Goal: Transaction & Acquisition: Register for event/course

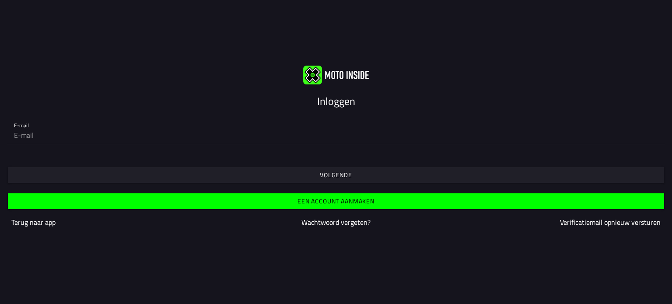
drag, startPoint x: 317, startPoint y: 179, endPoint x: 143, endPoint y: 86, distance: 198.0
click at [143, 86] on div "Inloggen E-mail Volgende Een account aanmaken Terug naar app Wachtwoord vergete…" at bounding box center [336, 151] width 672 height 173
click at [123, 134] on input "email" at bounding box center [336, 135] width 644 height 18
type input "[EMAIL_ADDRESS][DOMAIN_NAME]"
click at [470, 177] on span "Volgende" at bounding box center [335, 175] width 643 height 16
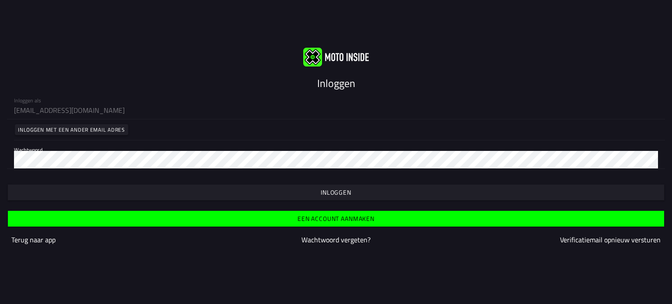
click at [376, 197] on span "button" at bounding box center [335, 193] width 643 height 16
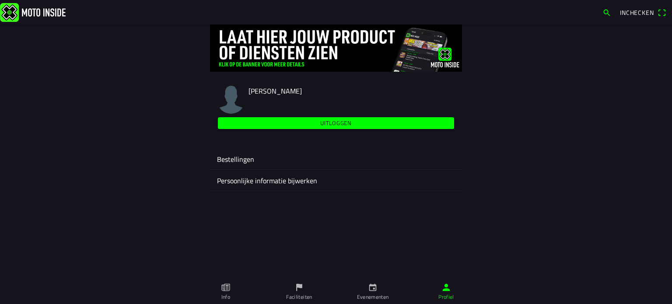
click at [457, 232] on main "[PERSON_NAME] Uitloggen Bestellingen Persoonlijke informatie bijwerken" at bounding box center [336, 165] width 672 height 280
click at [374, 291] on icon "calendar" at bounding box center [372, 287] width 7 height 7
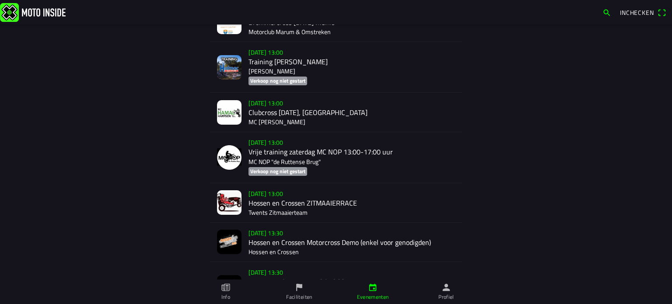
scroll to position [1343, 0]
click at [350, 197] on div "[DATE] 13:00 Hossen en Crossen ZITMAAIERRACE Twents Zitmaaierteam" at bounding box center [352, 202] width 207 height 39
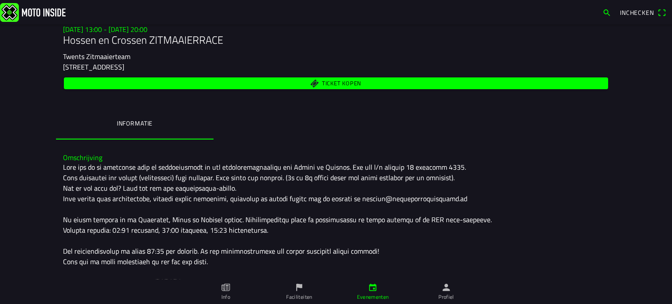
scroll to position [63, 0]
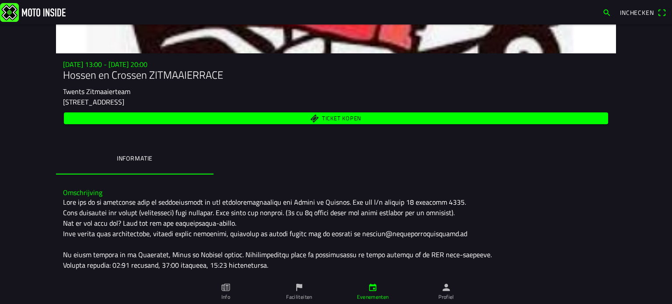
click at [242, 114] on span "Ticket kopen" at bounding box center [336, 118] width 534 height 12
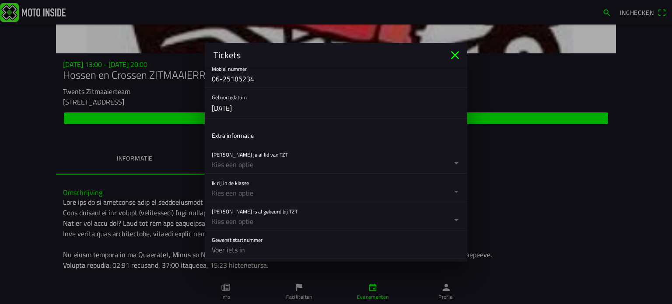
scroll to position [214, 0]
click at [240, 162] on button "button" at bounding box center [340, 158] width 256 height 28
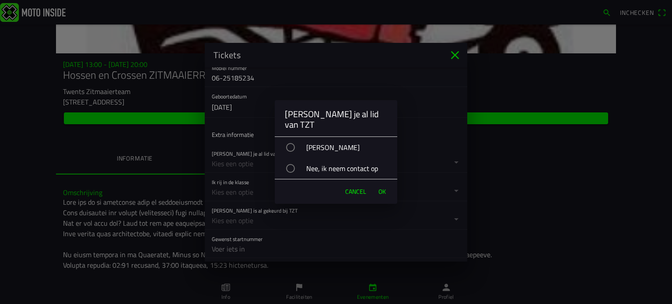
click at [303, 144] on div "[PERSON_NAME]" at bounding box center [341, 148] width 114 height 22
click at [379, 187] on span "OK" at bounding box center [382, 191] width 7 height 9
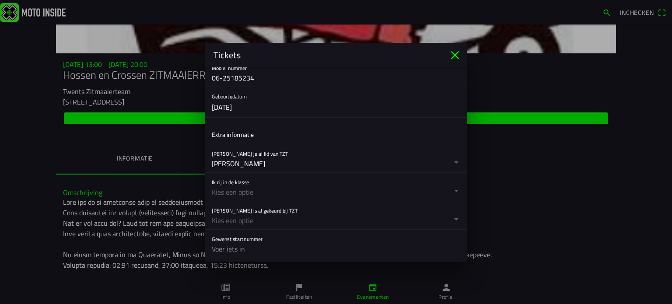
click at [357, 191] on button "button" at bounding box center [340, 187] width 256 height 28
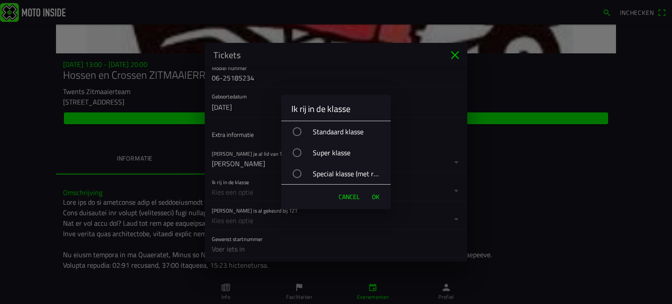
click at [352, 133] on div "Standaard klasse" at bounding box center [340, 132] width 101 height 22
click at [373, 194] on span "OK" at bounding box center [375, 197] width 7 height 9
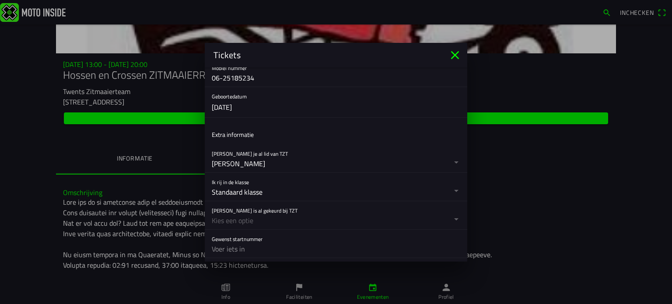
click at [351, 215] on button "button" at bounding box center [340, 215] width 256 height 28
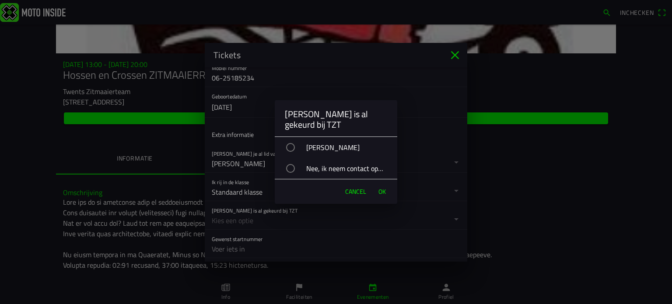
click at [322, 150] on div "[PERSON_NAME]" at bounding box center [341, 148] width 114 height 22
click at [385, 195] on span "OK" at bounding box center [382, 191] width 7 height 9
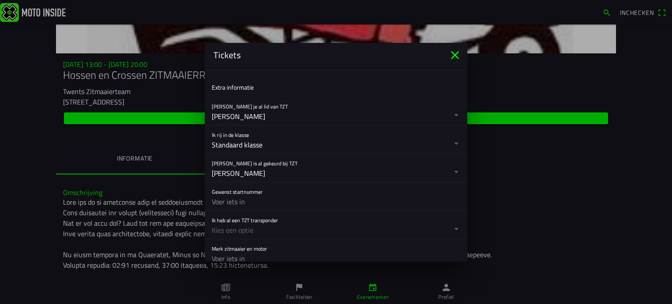
scroll to position [269, 0]
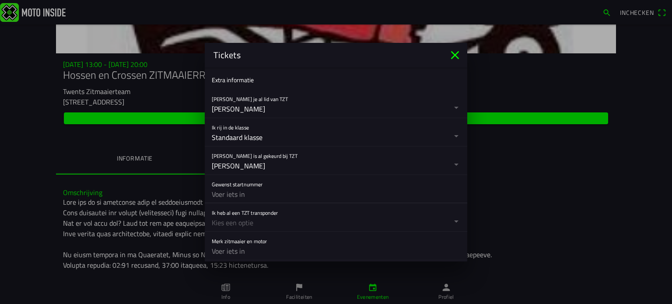
click at [382, 194] on input "text" at bounding box center [336, 195] width 249 height 18
type input "60"
click at [359, 220] on button "button" at bounding box center [340, 218] width 256 height 28
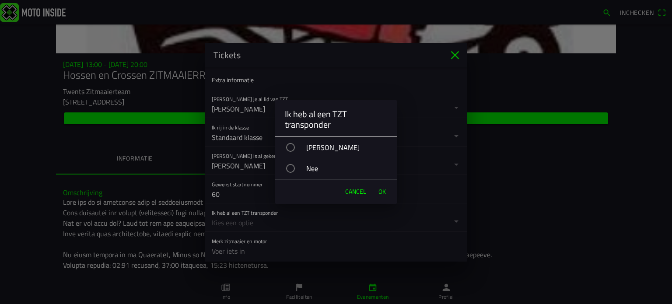
click at [303, 145] on div "[PERSON_NAME]" at bounding box center [341, 148] width 114 height 22
click at [382, 190] on span "OK" at bounding box center [382, 191] width 7 height 9
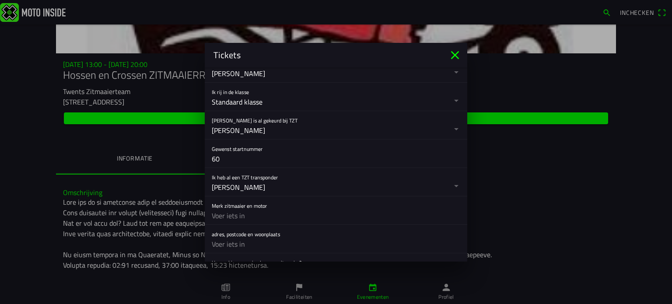
scroll to position [315, 0]
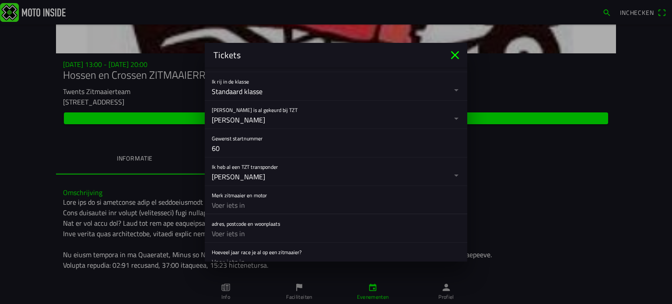
click at [356, 204] on input "text" at bounding box center [336, 206] width 249 height 18
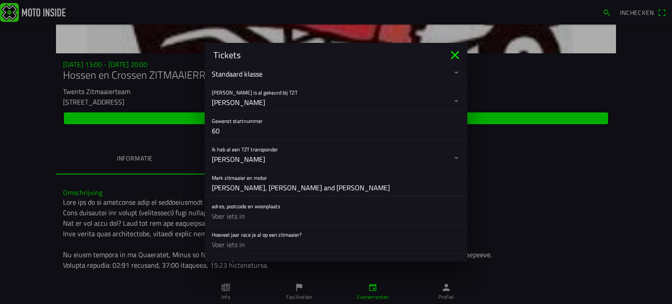
type input "[PERSON_NAME], [PERSON_NAME] and [PERSON_NAME]"
click at [346, 209] on input "text" at bounding box center [336, 216] width 249 height 18
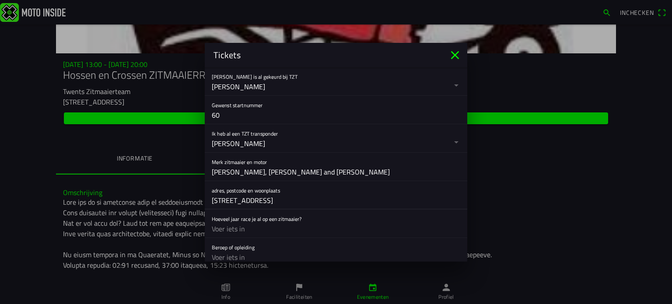
type input "[STREET_ADDRESS]"
click at [335, 218] on div "Hoeveel jaar race je al op een zitmaaier?" at bounding box center [336, 224] width 249 height 28
click at [322, 223] on input "text" at bounding box center [336, 229] width 249 height 18
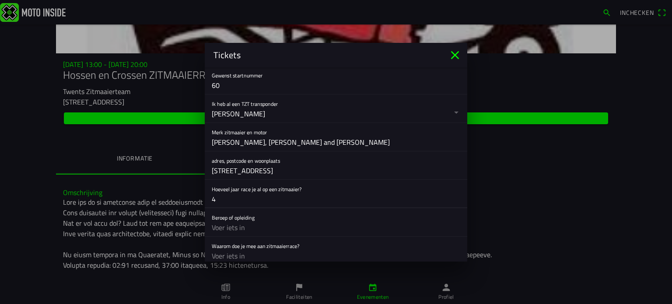
scroll to position [379, 0]
type input "4"
click at [322, 223] on input "text" at bounding box center [336, 227] width 249 height 18
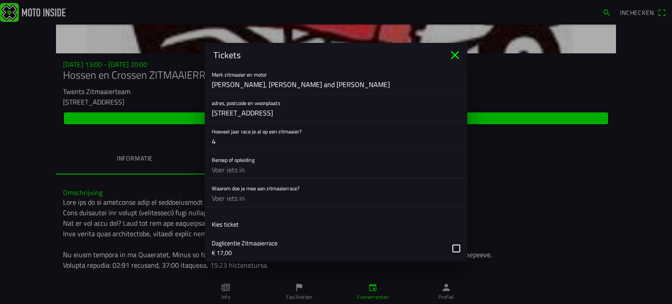
scroll to position [437, 0]
type input "W"
type input "Student werktuigbouwkunde"
click at [269, 201] on input "text" at bounding box center [336, 198] width 249 height 18
type input "Leuk om te sleutelen aan een maaier"
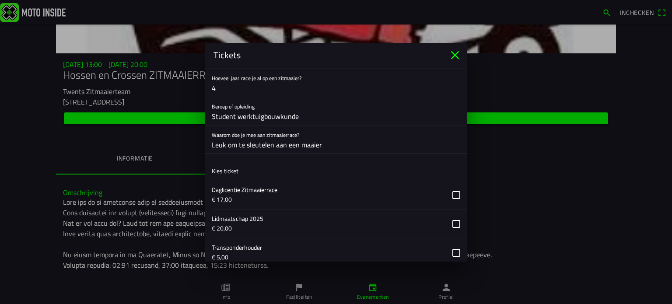
scroll to position [493, 0]
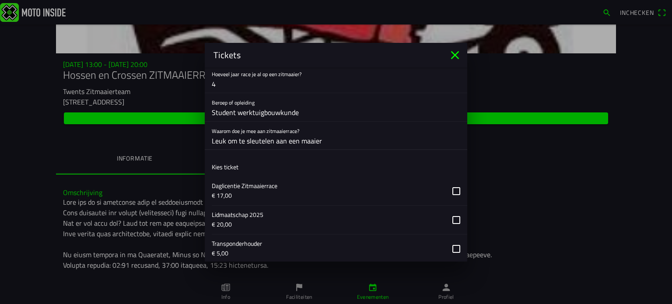
click at [303, 144] on input "Leuk om te sleutelen aan een maaier" at bounding box center [336, 141] width 249 height 18
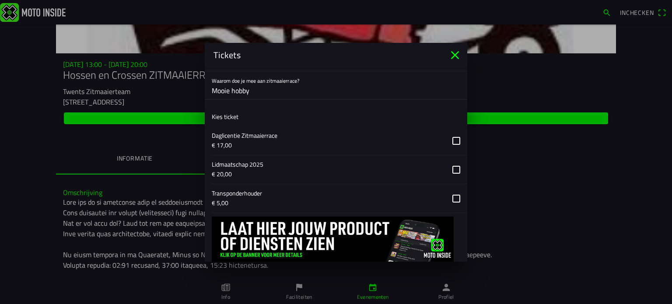
scroll to position [544, 0]
type input "Mooie hobby"
click at [415, 142] on button "button" at bounding box center [340, 140] width 256 height 28
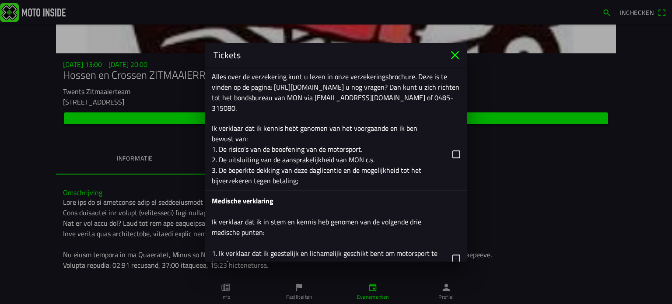
scroll to position [1104, 0]
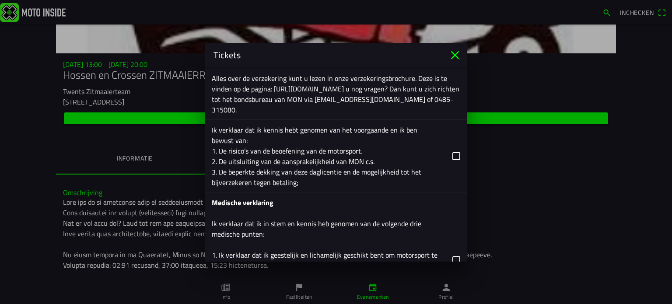
click at [415, 142] on button "button" at bounding box center [340, 156] width 256 height 72
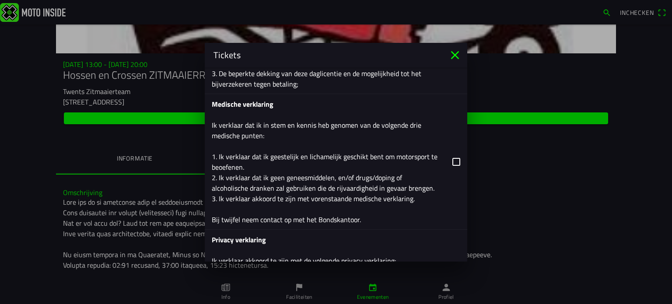
scroll to position [1203, 0]
click at [404, 173] on button "button" at bounding box center [340, 161] width 256 height 135
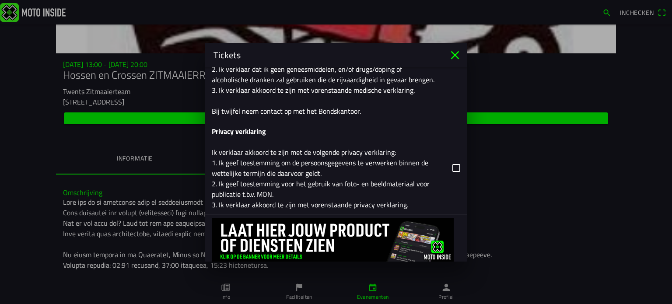
scroll to position [1311, 0]
click at [394, 162] on button "button" at bounding box center [340, 167] width 256 height 93
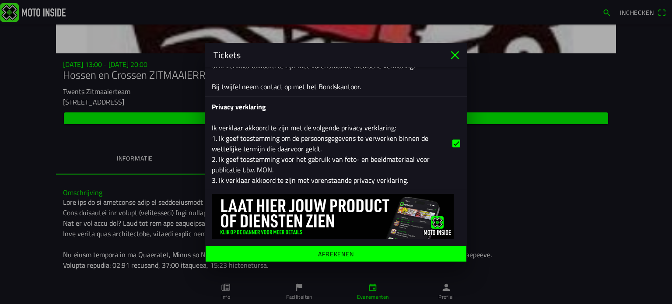
click at [366, 255] on span "Afrekenen" at bounding box center [335, 254] width 247 height 16
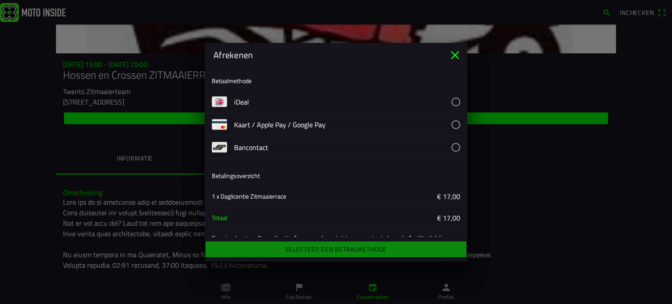
click at [404, 94] on button "button" at bounding box center [350, 102] width 233 height 22
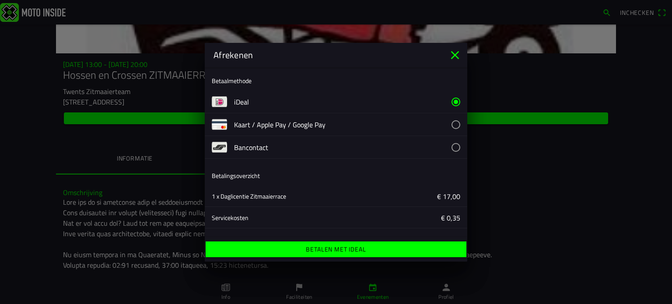
click at [338, 248] on ion-label "Betalen met iDeal" at bounding box center [336, 249] width 60 height 6
